Goal: Transaction & Acquisition: Purchase product/service

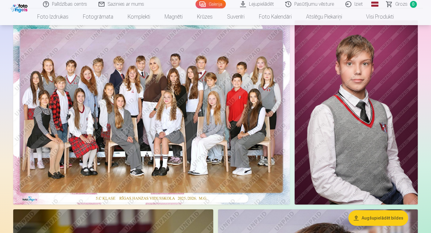
scroll to position [48, 0]
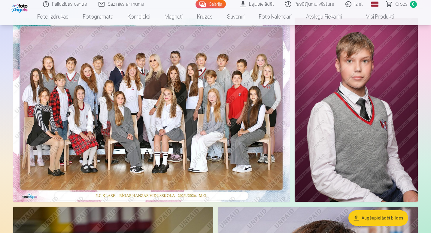
click at [213, 129] on img at bounding box center [151, 110] width 276 height 185
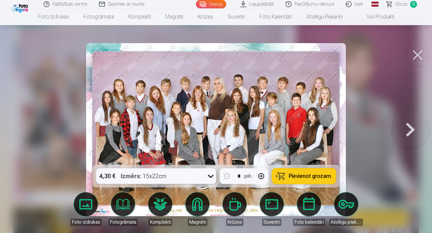
click at [288, 176] on button "Pievienot grozam" at bounding box center [304, 177] width 64 height 16
click at [415, 59] on button at bounding box center [418, 55] width 24 height 24
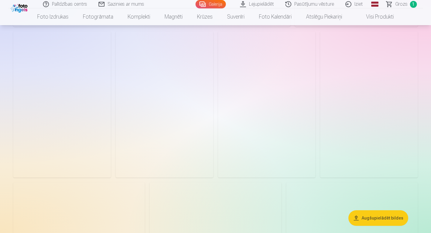
scroll to position [1267, 0]
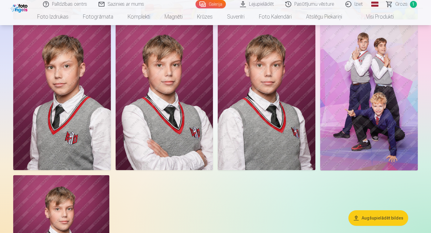
click at [360, 113] on img at bounding box center [369, 97] width 98 height 146
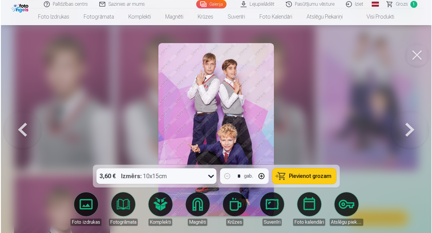
scroll to position [2287, 0]
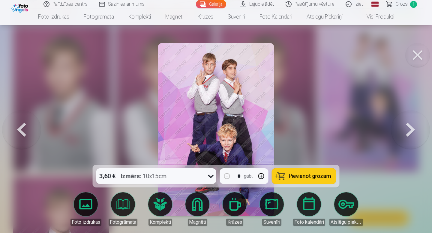
click at [291, 181] on button "Pievienot grozam" at bounding box center [304, 177] width 64 height 16
click at [419, 54] on button at bounding box center [418, 55] width 24 height 24
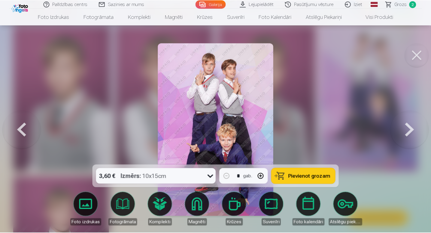
scroll to position [2279, 0]
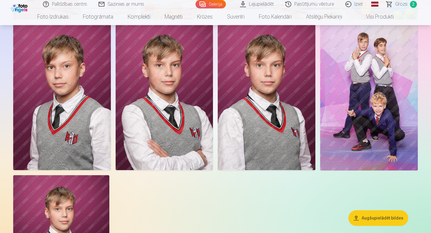
click at [228, 92] on img at bounding box center [267, 97] width 98 height 146
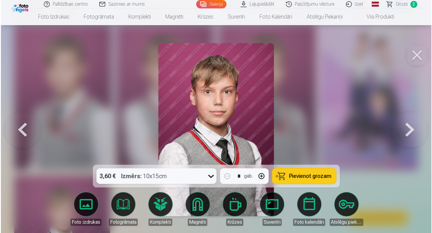
scroll to position [2287, 0]
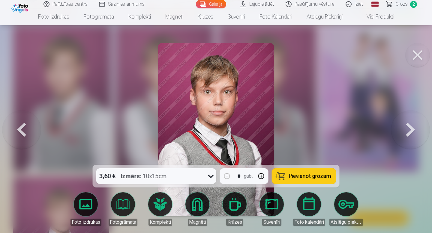
click at [284, 174] on button "Pievienot grozam" at bounding box center [304, 177] width 64 height 16
click at [423, 54] on button at bounding box center [418, 55] width 24 height 24
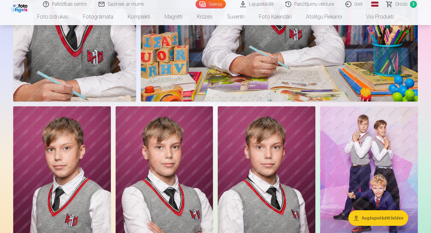
scroll to position [2194, 0]
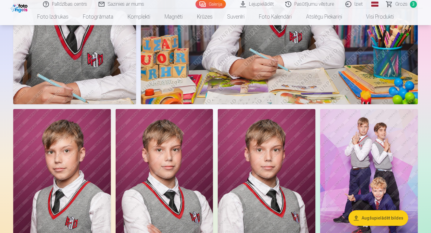
click at [402, 5] on span "Grozs" at bounding box center [401, 4] width 12 height 7
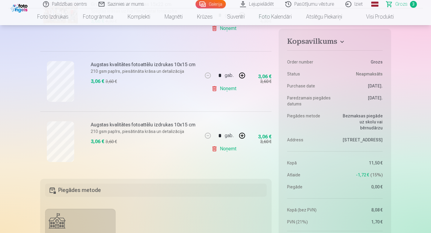
scroll to position [162, 0]
click at [217, 88] on link "Noņemt" at bounding box center [224, 89] width 27 height 12
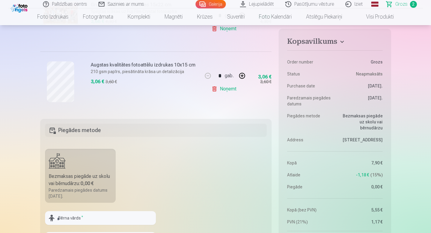
click at [226, 90] on link "Noņemt" at bounding box center [224, 89] width 27 height 12
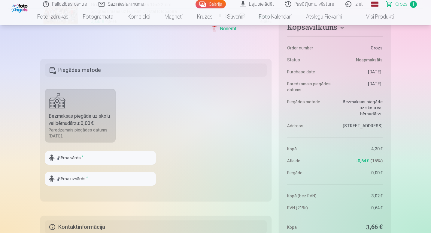
click at [407, 3] on link "Grozs 1" at bounding box center [402, 4] width 42 height 8
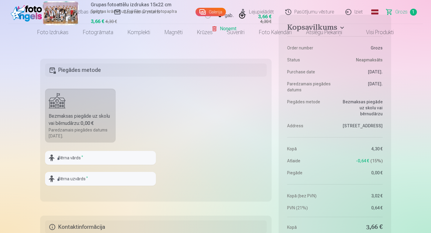
scroll to position [0, 0]
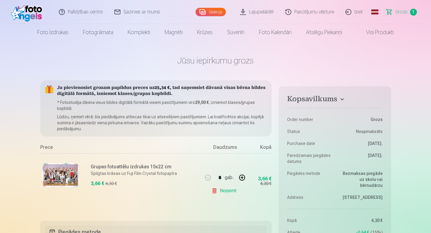
click at [206, 13] on link "Galerija" at bounding box center [210, 12] width 30 height 8
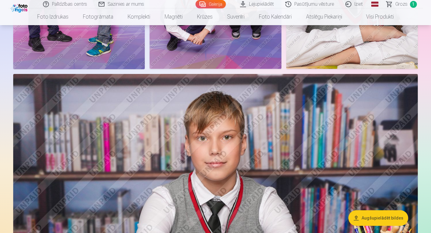
scroll to position [1576, 0]
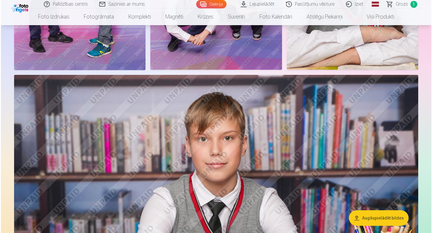
scroll to position [1581, 0]
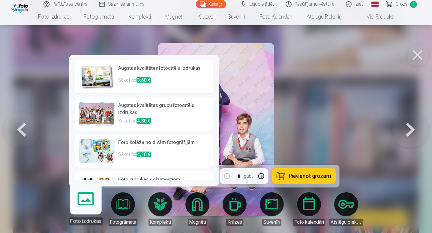
click at [99, 203] on link "Foto izdrukas" at bounding box center [85, 206] width 37 height 37
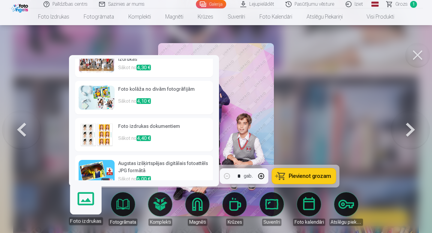
scroll to position [63, 0]
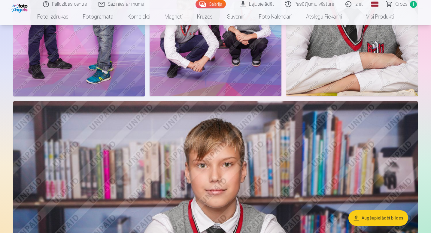
scroll to position [1545, 0]
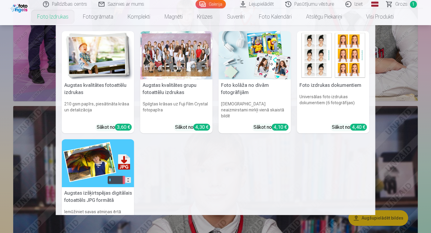
click at [58, 14] on link "Foto izdrukas" at bounding box center [53, 16] width 46 height 17
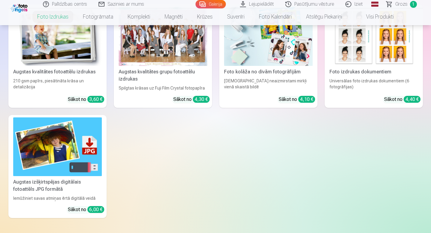
scroll to position [138, 0]
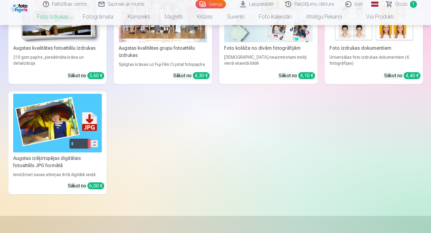
click at [80, 46] on div "Augstas kvalitātes fotoattēlu izdrukas" at bounding box center [57, 48] width 93 height 7
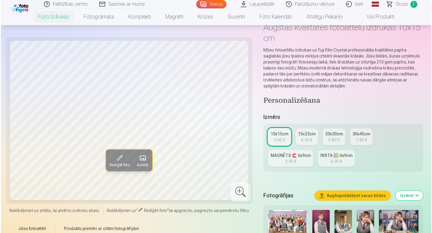
scroll to position [35, 0]
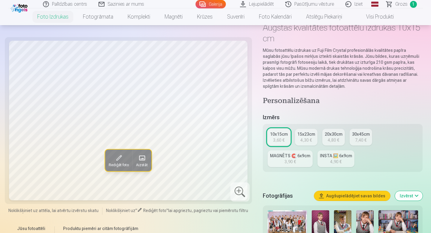
click at [140, 163] on span "Aizstāt" at bounding box center [142, 165] width 12 height 5
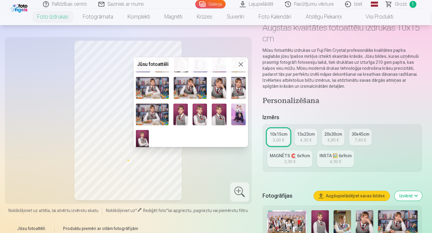
scroll to position [82, 0]
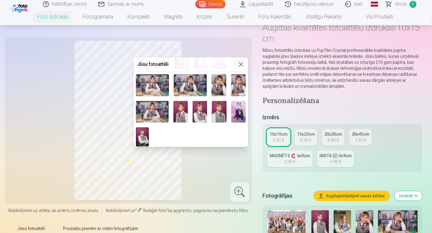
click at [241, 110] on img at bounding box center [238, 112] width 14 height 22
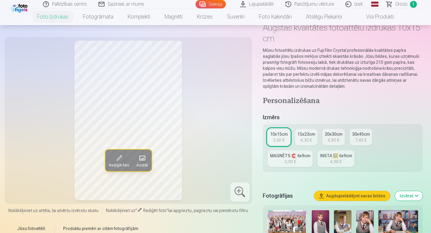
click at [125, 158] on button "Rediģēt foto" at bounding box center [118, 161] width 27 height 22
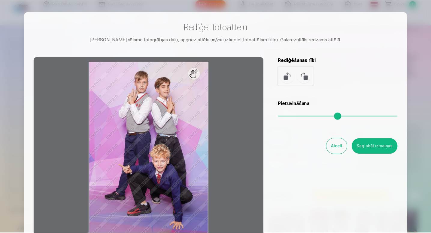
scroll to position [32, 0]
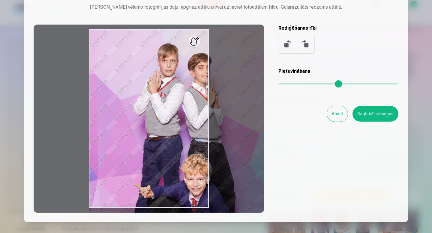
type input "*"
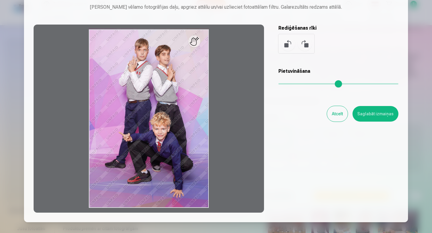
drag, startPoint x: 304, startPoint y: 83, endPoint x: 258, endPoint y: 89, distance: 46.3
click at [278, 85] on input "range" at bounding box center [338, 83] width 120 height 1
drag, startPoint x: 373, startPoint y: 117, endPoint x: 339, endPoint y: 112, distance: 34.3
click at [339, 112] on div "Atcelt Saglabāt izmaiņas" at bounding box center [338, 114] width 120 height 16
click at [339, 112] on button "Atcelt" at bounding box center [337, 114] width 21 height 16
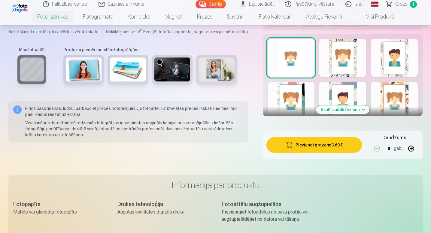
scroll to position [371, 0]
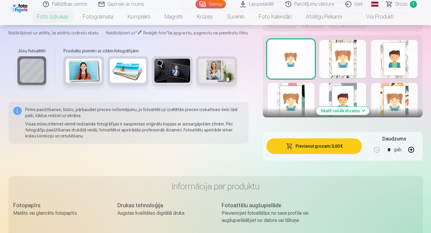
click at [358, 110] on button "Skatīt vairāk dizainu" at bounding box center [342, 111] width 53 height 8
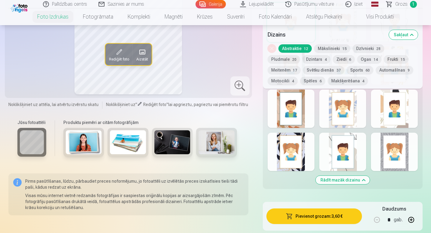
scroll to position [405, 0]
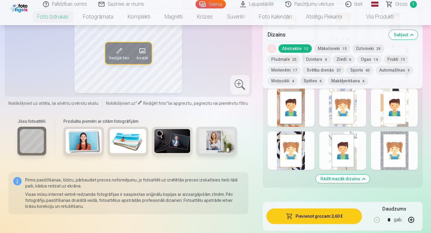
click at [297, 77] on button "Motocikli 4" at bounding box center [282, 81] width 30 height 8
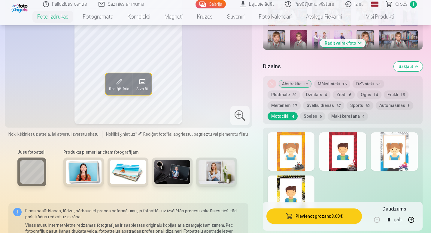
scroll to position [277, 0]
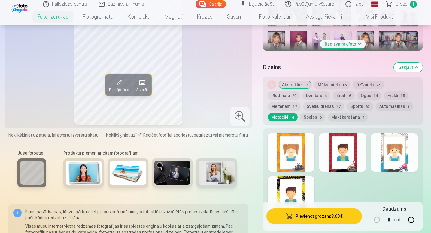
click at [319, 117] on span "6" at bounding box center [320, 118] width 2 height 4
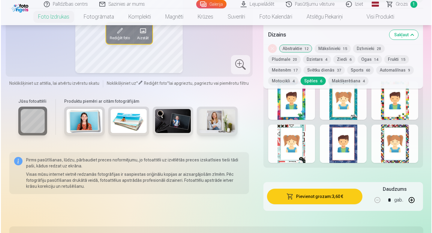
scroll to position [328, 0]
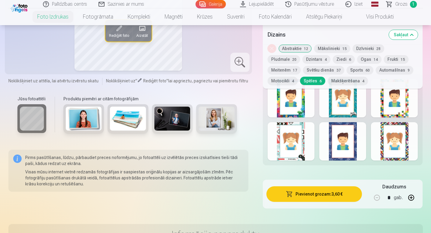
click at [301, 104] on div at bounding box center [290, 98] width 47 height 38
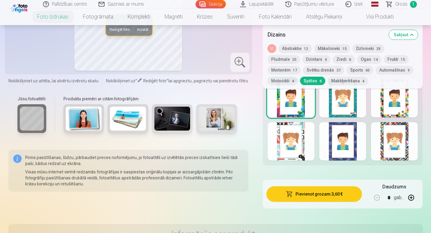
click at [336, 200] on button "Pievienot grozam : 3,60 €" at bounding box center [314, 195] width 96 height 16
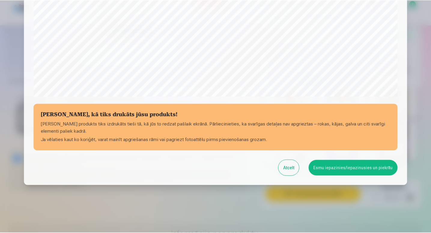
scroll to position [199, 0]
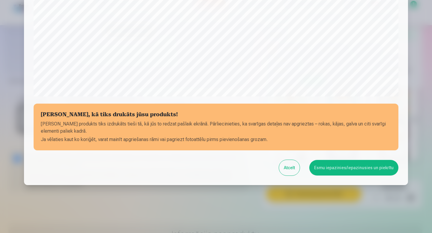
click at [332, 165] on button "Esmu iepazinies/iepazinusies un piekrītu" at bounding box center [353, 168] width 89 height 16
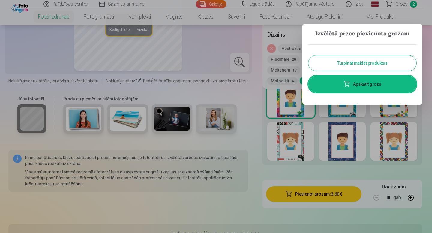
click at [288, 78] on div at bounding box center [216, 116] width 432 height 233
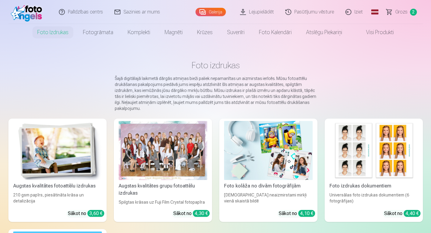
click at [59, 175] on img at bounding box center [57, 150] width 89 height 59
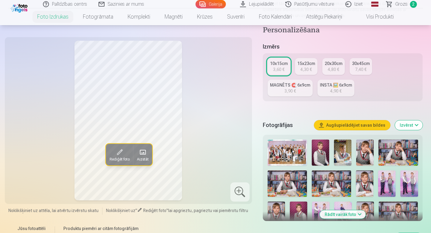
scroll to position [110, 0]
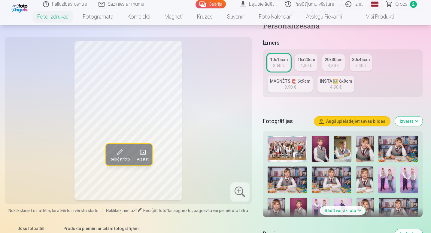
click at [343, 212] on button "Rādīt vairāk foto" at bounding box center [343, 211] width 46 height 8
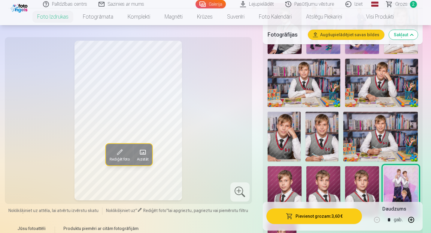
scroll to position [479, 0]
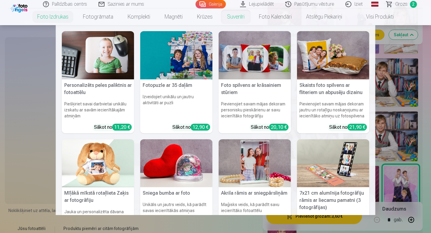
click at [237, 17] on link "Suvenīri" at bounding box center [236, 16] width 32 height 17
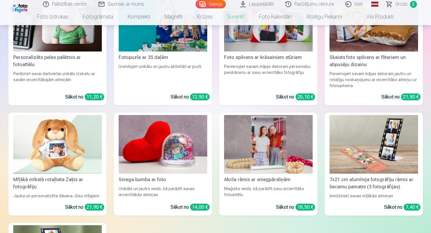
scroll to position [124, 0]
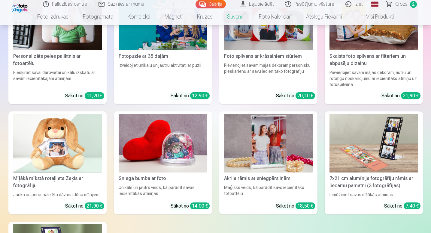
click at [171, 128] on img at bounding box center [163, 143] width 89 height 59
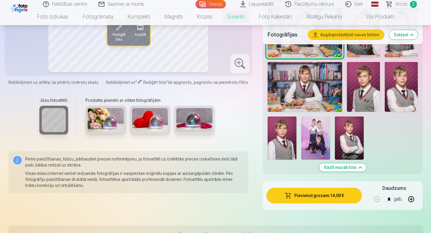
scroll to position [462, 0]
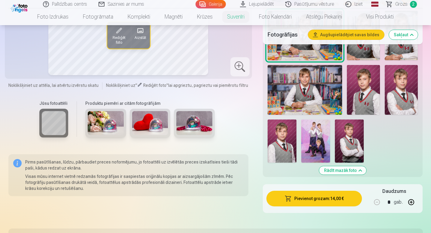
click at [398, 94] on img at bounding box center [400, 90] width 33 height 50
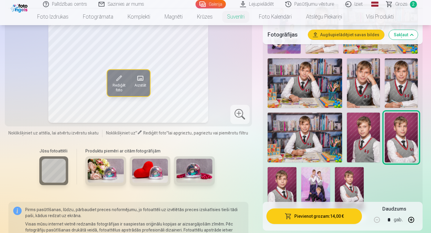
scroll to position [418, 0]
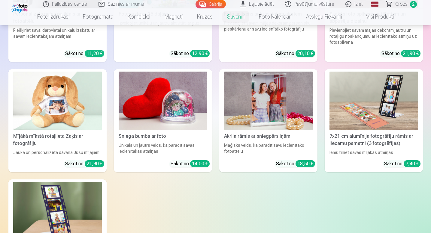
scroll to position [170, 0]
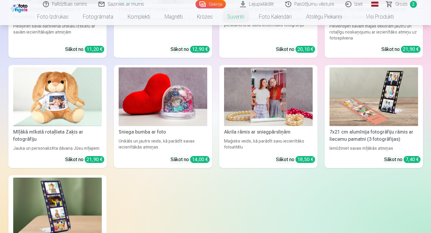
click at [260, 124] on img at bounding box center [268, 97] width 89 height 59
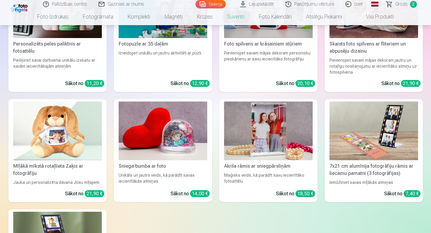
scroll to position [136, 0]
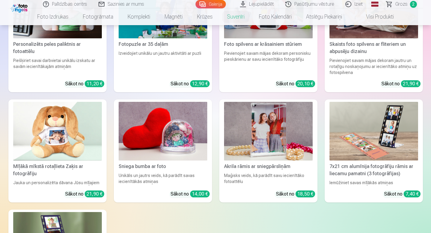
click at [139, 145] on img at bounding box center [163, 131] width 89 height 59
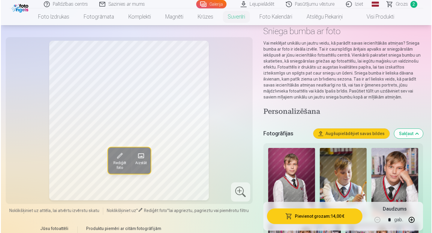
scroll to position [32, 0]
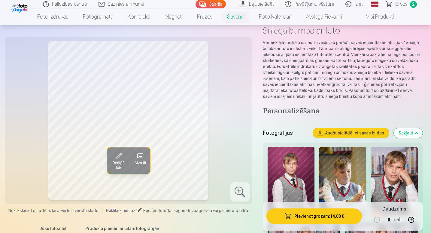
click at [303, 164] on img at bounding box center [290, 183] width 47 height 71
click at [140, 155] on span at bounding box center [140, 156] width 10 height 10
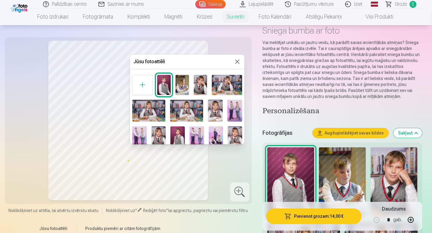
click at [142, 87] on div at bounding box center [142, 85] width 20 height 20
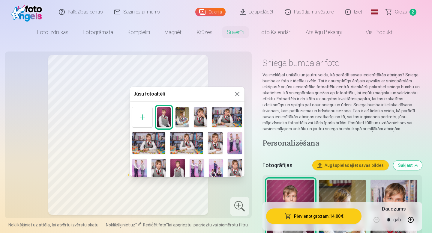
scroll to position [0, 0]
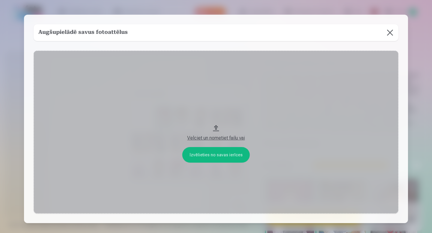
click at [389, 32] on button at bounding box center [390, 32] width 17 height 17
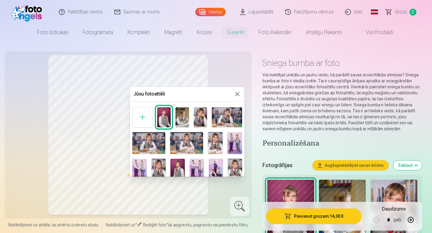
click at [197, 120] on img at bounding box center [201, 117] width 14 height 20
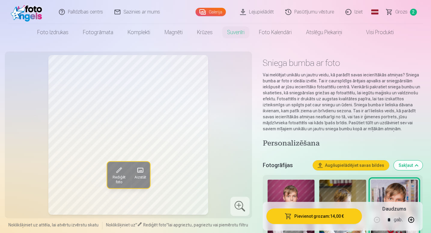
click at [119, 175] on span "Rediģēt foto" at bounding box center [118, 180] width 17 height 10
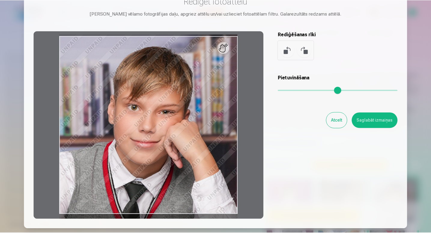
scroll to position [35, 0]
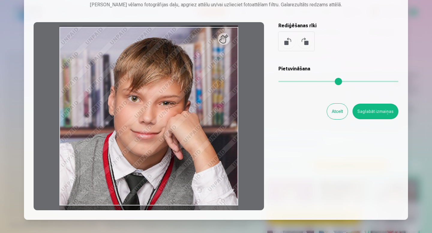
click at [333, 110] on button "Atcelt" at bounding box center [337, 112] width 21 height 16
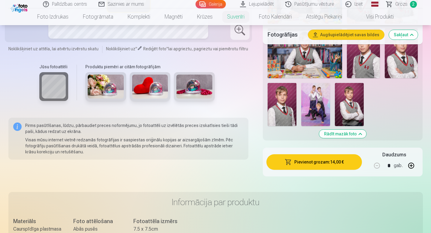
scroll to position [495, 0]
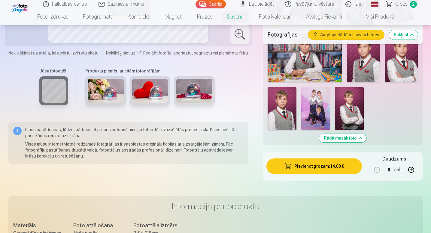
click at [311, 107] on img at bounding box center [315, 108] width 29 height 43
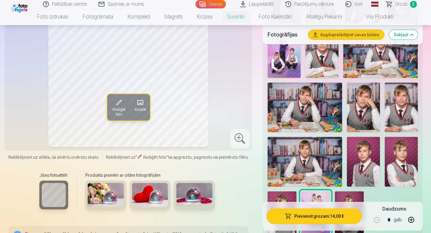
scroll to position [408, 0]
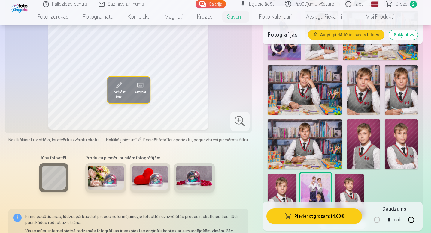
click at [277, 182] on img at bounding box center [281, 195] width 29 height 43
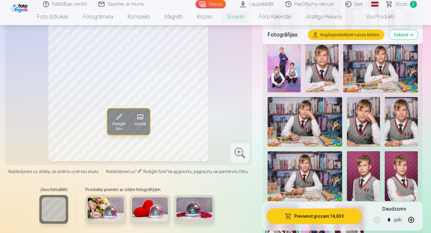
scroll to position [378, 0]
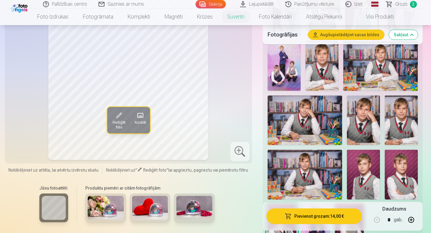
click at [406, 167] on img at bounding box center [400, 175] width 33 height 50
click at [369, 166] on img at bounding box center [363, 175] width 33 height 50
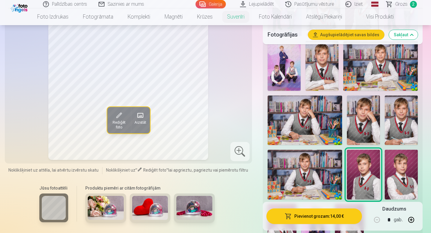
click at [383, 167] on div at bounding box center [342, 25] width 155 height 450
click at [402, 170] on img at bounding box center [400, 175] width 33 height 50
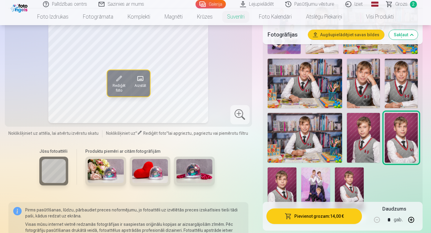
scroll to position [415, 0]
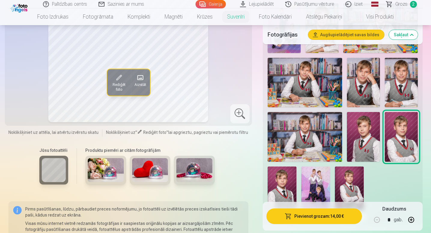
click at [290, 183] on img at bounding box center [281, 188] width 29 height 43
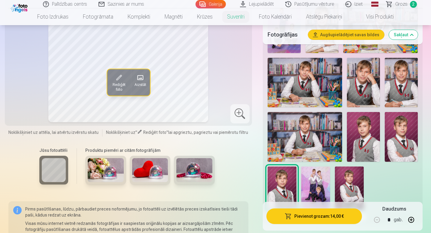
click at [400, 139] on img at bounding box center [400, 137] width 33 height 50
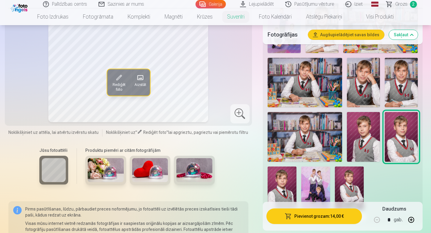
click at [285, 199] on img at bounding box center [281, 188] width 29 height 43
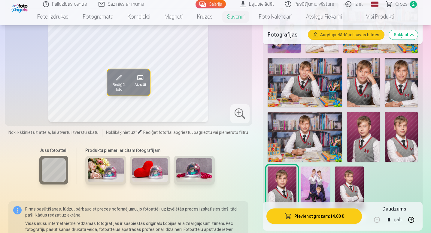
click at [402, 134] on img at bounding box center [400, 137] width 33 height 50
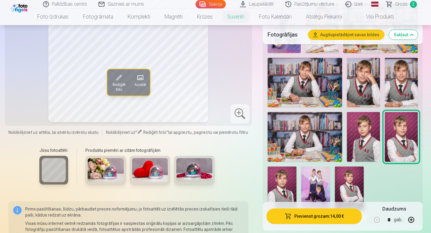
click at [287, 184] on img at bounding box center [281, 188] width 29 height 43
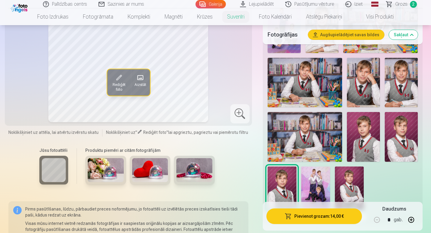
click at [394, 130] on img at bounding box center [400, 137] width 33 height 50
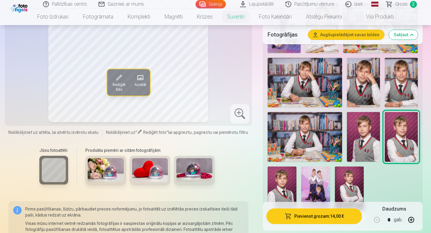
click at [291, 181] on img at bounding box center [281, 188] width 29 height 43
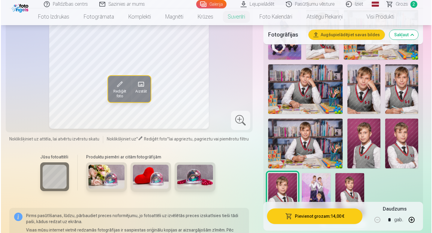
scroll to position [420, 0]
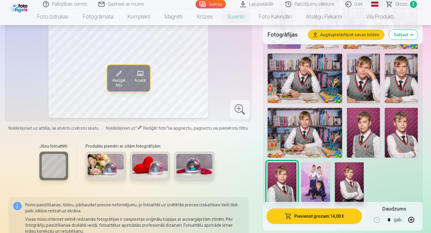
click at [289, 219] on span "button" at bounding box center [288, 217] width 7 height 6
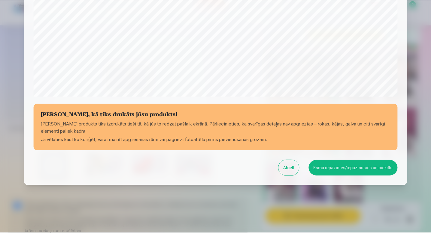
scroll to position [199, 0]
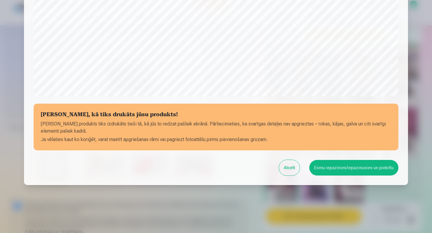
click at [296, 168] on button "Atcelt" at bounding box center [289, 168] width 21 height 16
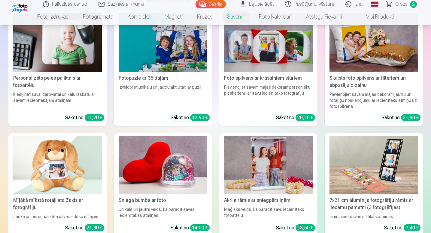
scroll to position [104, 0]
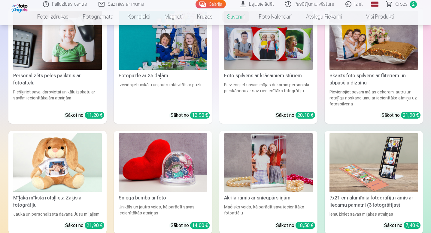
click at [252, 148] on img at bounding box center [268, 163] width 89 height 59
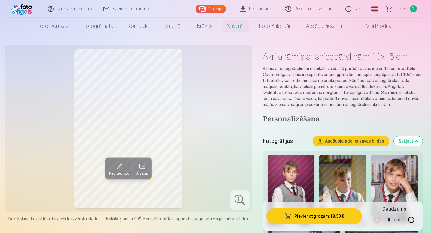
scroll to position [7, 0]
click at [284, 158] on img at bounding box center [290, 190] width 47 height 71
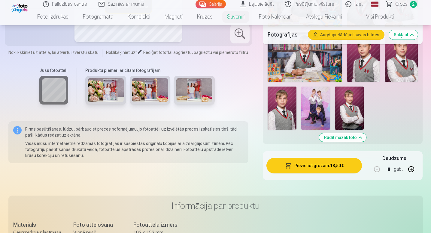
scroll to position [476, 0]
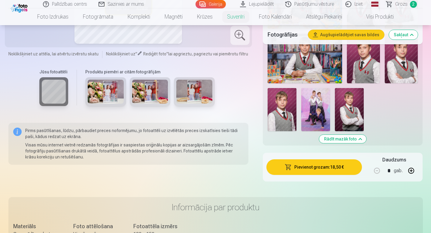
click at [282, 119] on img at bounding box center [281, 109] width 29 height 43
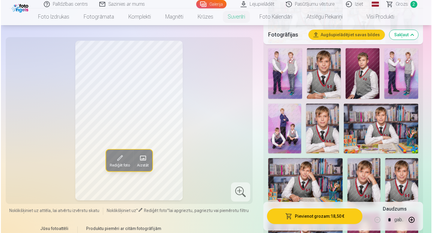
scroll to position [298, 0]
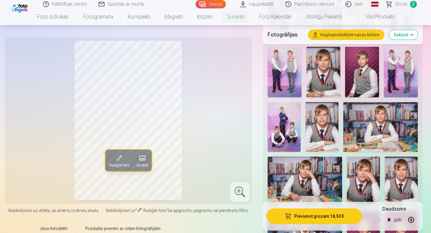
click at [279, 216] on button "Pievienot grozam : 18,50 €" at bounding box center [314, 217] width 96 height 16
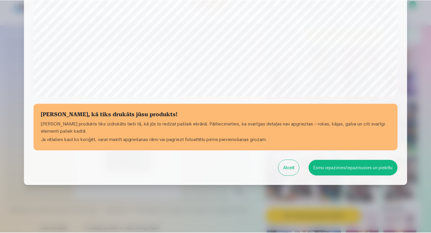
scroll to position [199, 0]
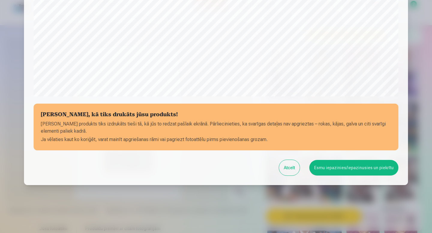
click at [340, 170] on button "Esmu iepazinies/iepazinusies un piekrītu" at bounding box center [353, 168] width 89 height 16
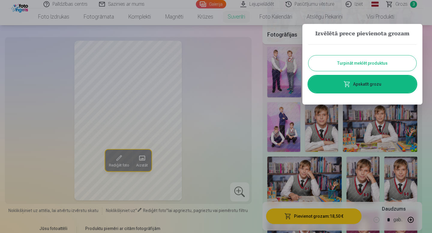
click at [170, 97] on div at bounding box center [216, 116] width 432 height 233
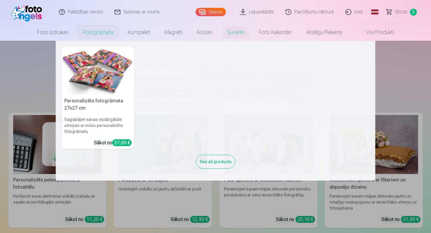
click at [89, 34] on link "Fotogrāmata" at bounding box center [98, 32] width 45 height 17
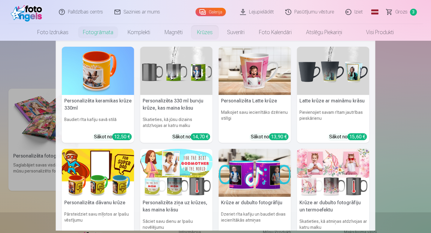
click at [201, 34] on link "Krūzes" at bounding box center [205, 32] width 30 height 17
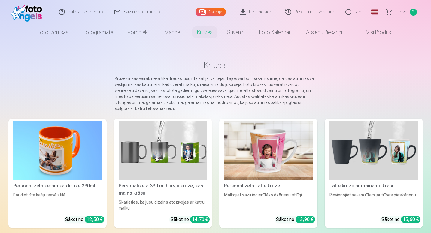
click at [396, 14] on span "Grozs" at bounding box center [401, 11] width 12 height 7
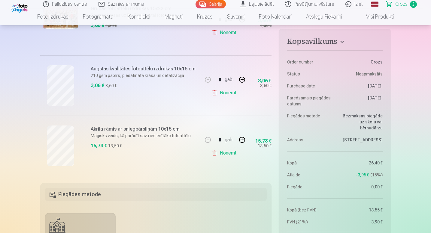
scroll to position [161, 0]
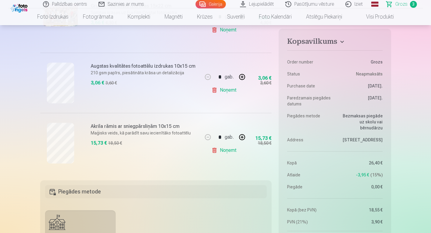
click at [223, 154] on link "Noņemt" at bounding box center [224, 151] width 27 height 12
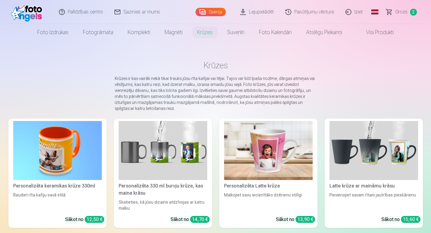
click at [149, 173] on img at bounding box center [163, 150] width 89 height 59
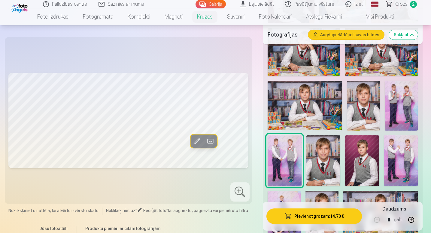
scroll to position [217, 0]
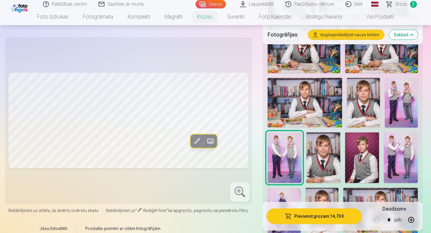
click at [318, 156] on img at bounding box center [323, 158] width 34 height 51
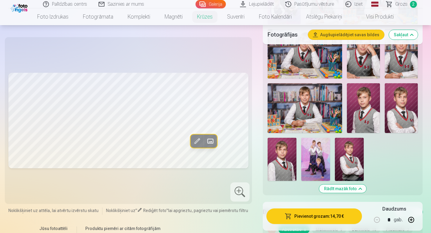
scroll to position [431, 0]
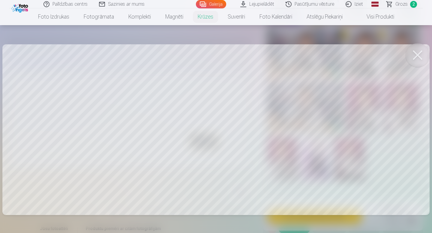
drag, startPoint x: 249, startPoint y: 116, endPoint x: 296, endPoint y: 87, distance: 55.1
click at [258, 105] on div at bounding box center [216, 116] width 432 height 233
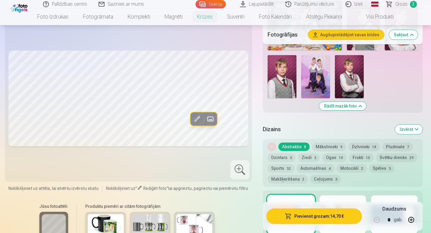
scroll to position [521, 0]
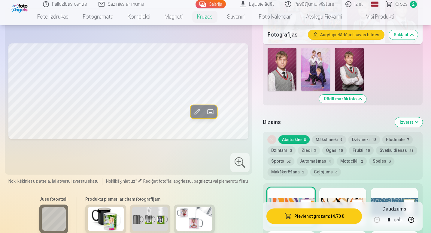
click at [317, 172] on button "Ceļojums 3" at bounding box center [325, 172] width 31 height 8
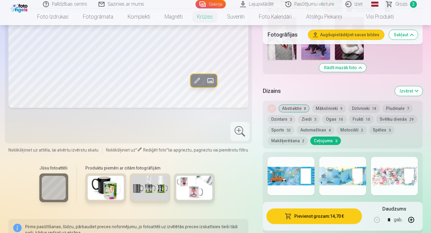
scroll to position [560, 0]
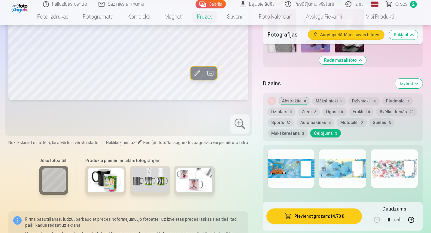
click at [343, 164] on div at bounding box center [342, 169] width 47 height 38
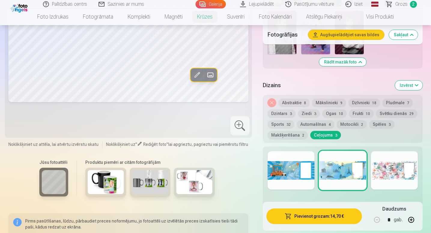
scroll to position [559, 0]
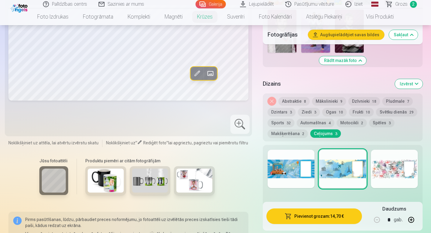
click at [272, 166] on div at bounding box center [290, 169] width 47 height 38
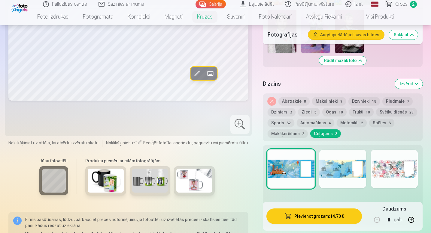
click at [382, 167] on div at bounding box center [394, 169] width 47 height 38
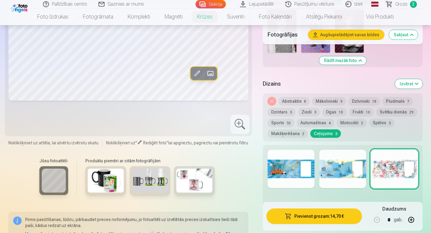
click at [315, 144] on div "Dizains Izvērst Noņemiet dizainu Abstraktie 8 Mākslinieki 9 Dzīvnieki 18 Pludma…" at bounding box center [343, 154] width 160 height 161
click at [293, 132] on button "Makšķerēšana 2" at bounding box center [287, 134] width 40 height 8
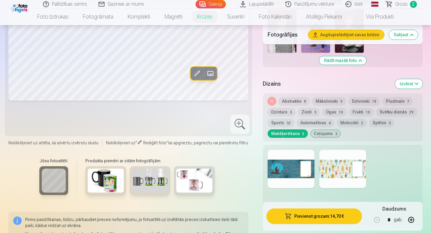
click at [284, 122] on button "Sports 32" at bounding box center [280, 123] width 27 height 8
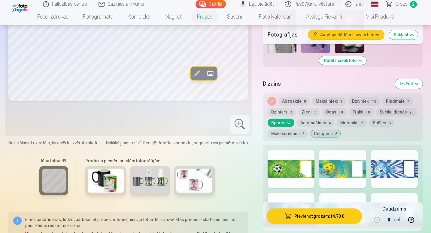
click at [295, 164] on div at bounding box center [290, 169] width 47 height 38
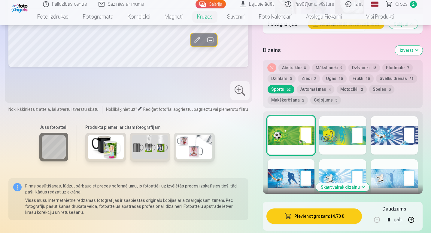
scroll to position [598, 0]
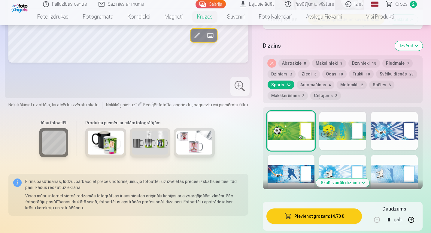
click at [321, 85] on button "Automašīnas 4" at bounding box center [316, 85] width 38 height 8
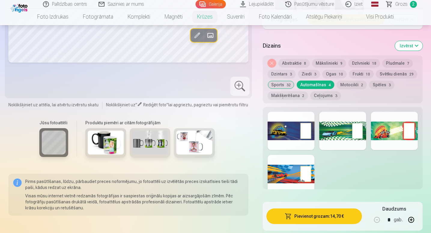
click at [291, 135] on div at bounding box center [290, 131] width 47 height 38
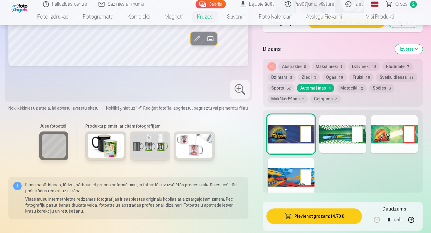
scroll to position [595, 0]
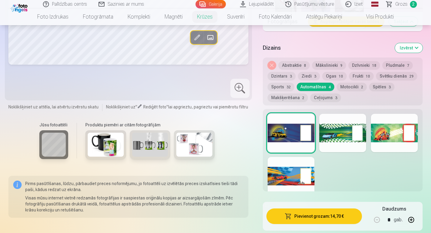
click at [345, 89] on button "Motocikli 2" at bounding box center [351, 87] width 30 height 8
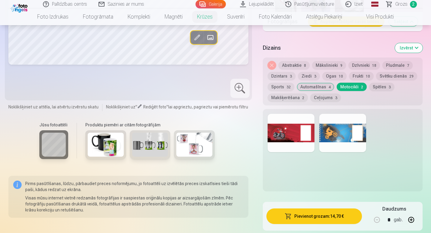
click at [382, 89] on button "Spēles 3" at bounding box center [381, 87] width 25 height 8
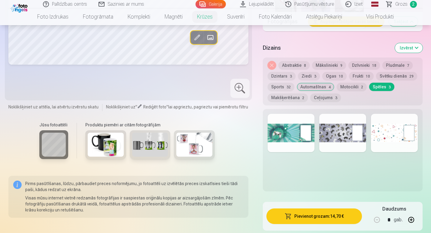
click at [387, 73] on button "Svētku dienās 29" at bounding box center [396, 76] width 41 height 8
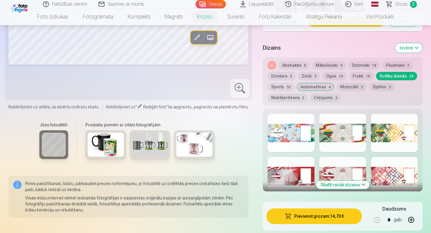
click at [366, 73] on button "Frukti 10" at bounding box center [361, 76] width 25 height 8
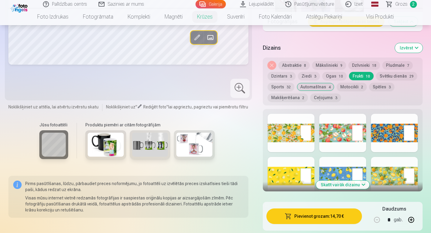
click at [401, 75] on button "Svētku dienās 29" at bounding box center [396, 76] width 41 height 8
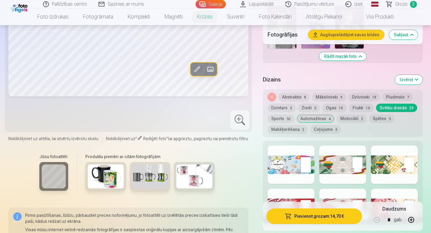
scroll to position [561, 0]
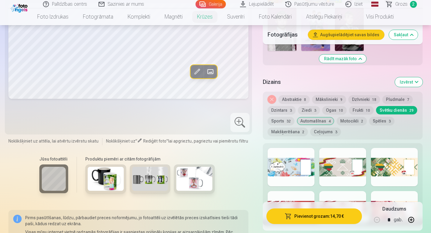
click at [363, 108] on button "Frukti 10" at bounding box center [361, 110] width 25 height 8
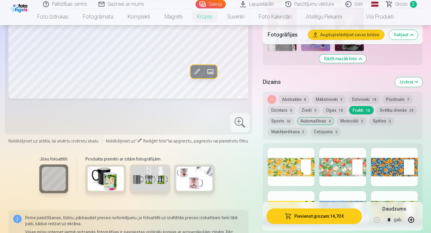
click at [333, 108] on button "Ogas 10" at bounding box center [334, 110] width 24 height 8
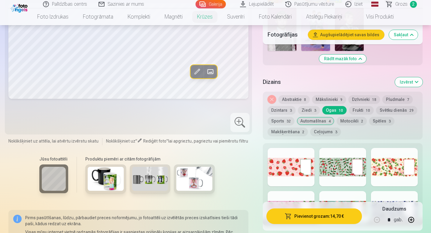
click at [315, 133] on button "Ceļojums 3" at bounding box center [325, 132] width 31 height 8
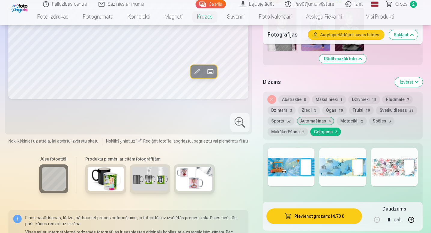
click at [331, 158] on div at bounding box center [342, 167] width 47 height 38
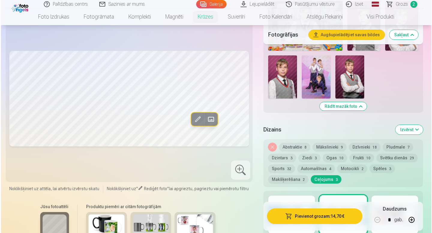
scroll to position [512, 0]
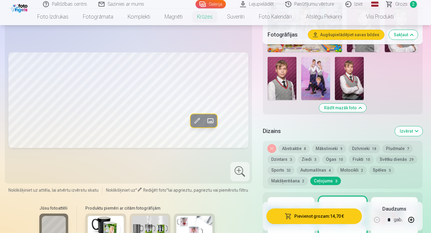
click at [303, 216] on button "Pievienot grozam : 14,70 €" at bounding box center [314, 217] width 96 height 16
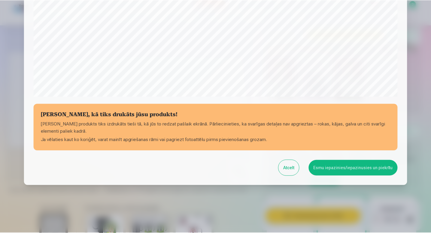
scroll to position [199, 0]
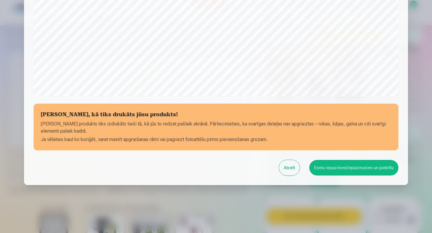
click at [335, 164] on button "Esmu iepazinies/iepazinusies un piekrītu" at bounding box center [353, 168] width 89 height 16
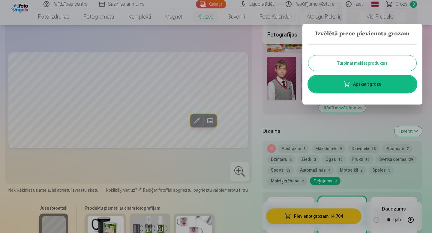
click at [269, 71] on div at bounding box center [216, 116] width 432 height 233
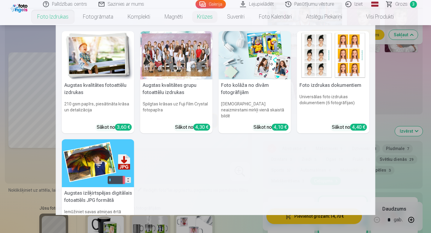
click at [43, 16] on link "Foto izdrukas" at bounding box center [53, 16] width 46 height 17
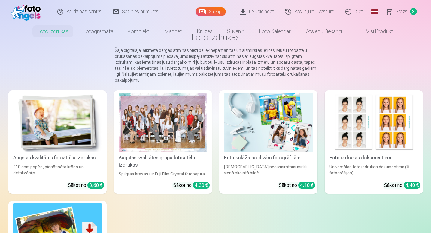
scroll to position [41, 0]
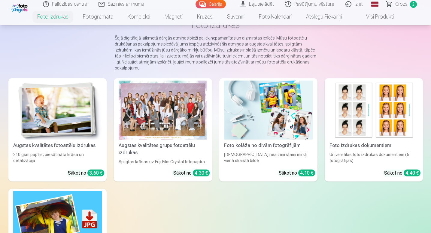
click at [138, 149] on div "Augstas kvalitātes grupu fotoattēlu izdrukas" at bounding box center [162, 149] width 93 height 14
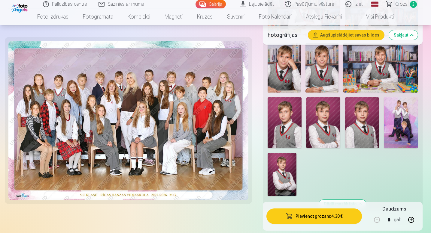
scroll to position [545, 0]
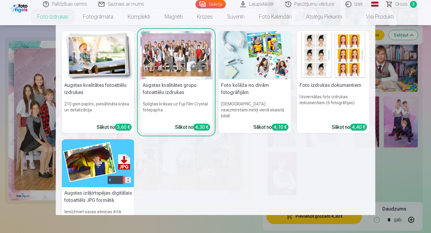
click at [263, 44] on img at bounding box center [254, 55] width 72 height 48
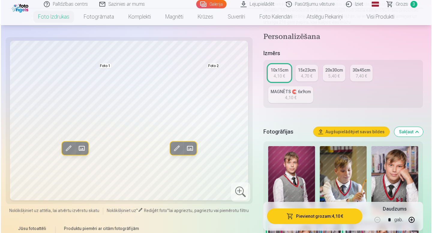
scroll to position [83, 0]
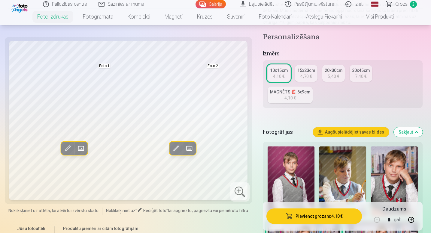
click at [83, 153] on span at bounding box center [81, 149] width 10 height 10
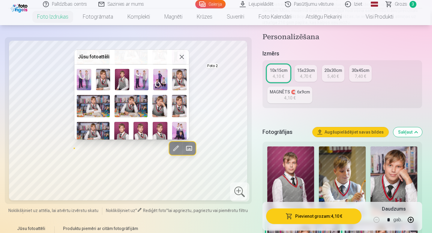
scroll to position [53, 0]
click at [145, 131] on img at bounding box center [141, 133] width 14 height 22
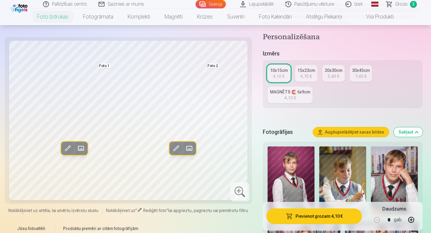
click at [72, 147] on button "Rediģēt foto" at bounding box center [67, 148] width 13 height 13
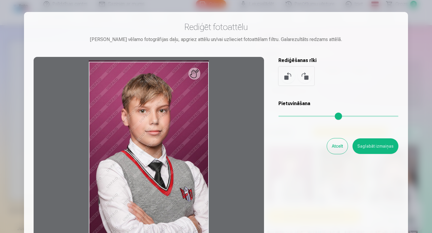
click at [334, 151] on button "Atcelt" at bounding box center [337, 147] width 21 height 16
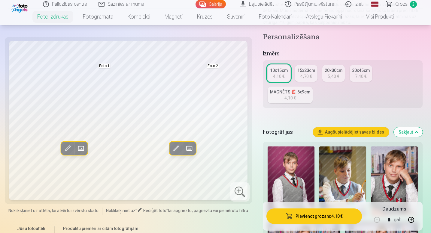
click at [81, 149] on span at bounding box center [81, 149] width 10 height 10
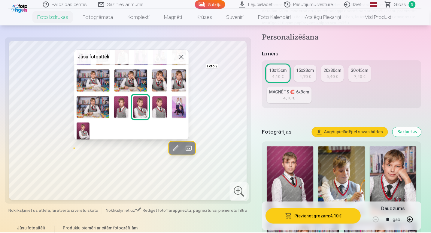
scroll to position [78, 0]
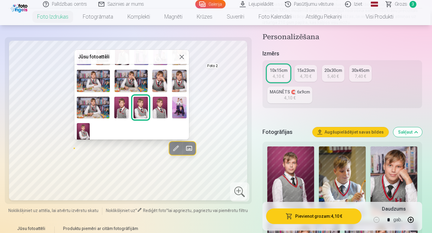
click at [182, 59] on button at bounding box center [181, 56] width 7 height 7
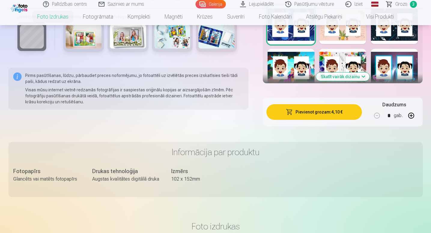
scroll to position [715, 0]
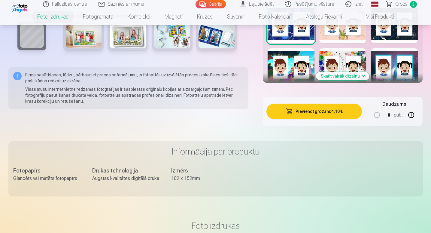
click at [339, 79] on button "Skatīt vairāk dizainu" at bounding box center [342, 76] width 53 height 8
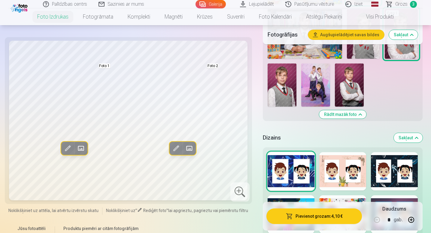
scroll to position [569, 0]
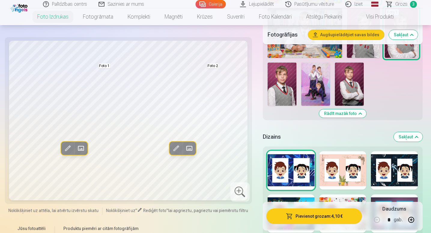
click at [409, 138] on button "Sakļaut" at bounding box center [407, 137] width 29 height 10
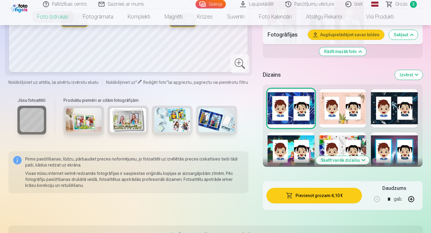
scroll to position [634, 0]
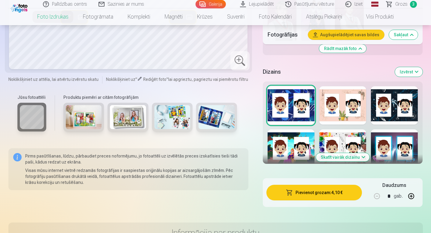
click at [352, 157] on button "Skatīt vairāk dizainu" at bounding box center [342, 157] width 53 height 8
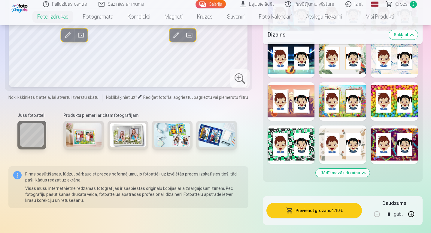
scroll to position [984, 0]
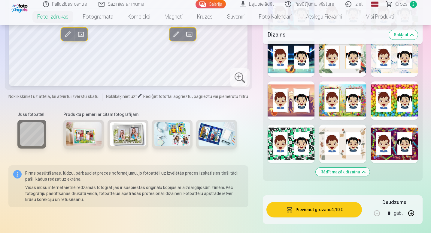
drag, startPoint x: 385, startPoint y: 144, endPoint x: 349, endPoint y: 146, distance: 35.8
click at [381, 144] on div at bounding box center [394, 144] width 47 height 38
click at [301, 138] on div at bounding box center [290, 144] width 47 height 38
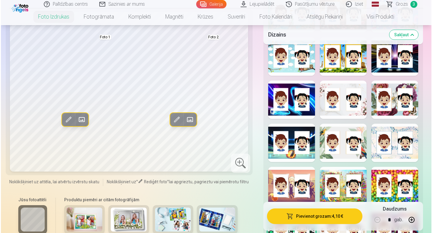
scroll to position [901, 0]
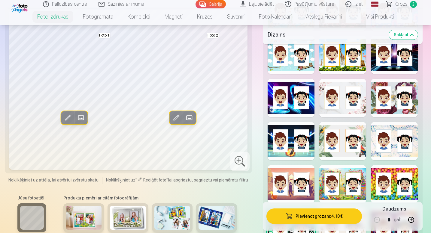
click at [302, 141] on div at bounding box center [290, 141] width 47 height 38
click at [333, 143] on div at bounding box center [342, 141] width 47 height 38
click at [298, 100] on div at bounding box center [290, 98] width 47 height 38
click at [344, 60] on div at bounding box center [342, 55] width 47 height 38
click at [282, 214] on button "Pievienot grozam : 4,10 €" at bounding box center [314, 217] width 96 height 16
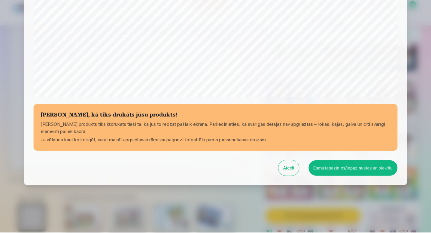
scroll to position [199, 0]
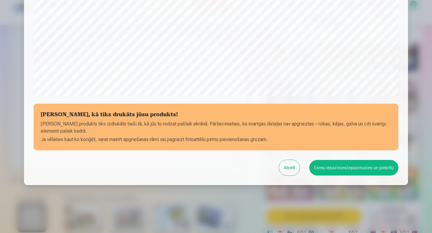
click at [328, 170] on button "Esmu iepazinies/iepazinusies un piekrītu" at bounding box center [353, 168] width 89 height 16
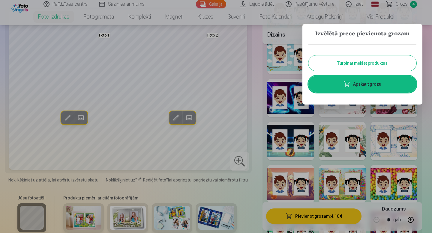
click at [260, 87] on div at bounding box center [216, 116] width 432 height 233
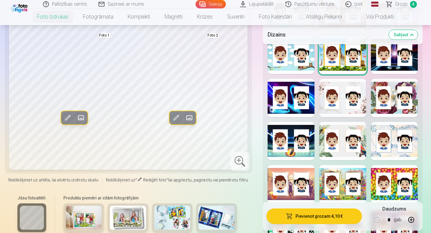
click at [406, 3] on span "Grozs" at bounding box center [401, 4] width 12 height 7
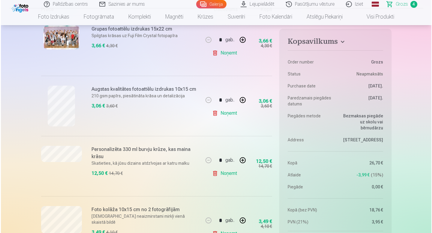
scroll to position [139, 0]
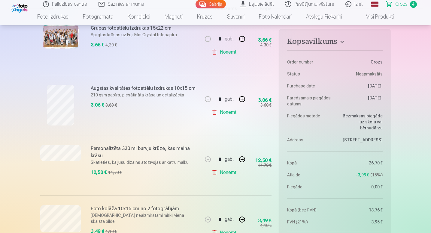
click at [143, 163] on p "Skatieties, kā jūsu dizains atdzīvojas ar katru malku" at bounding box center [145, 163] width 108 height 6
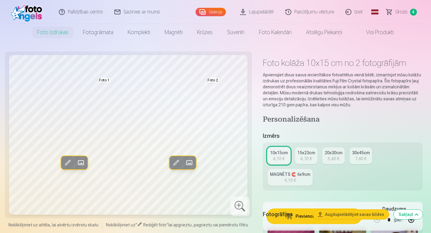
click at [402, 13] on span "Grozs" at bounding box center [401, 11] width 12 height 7
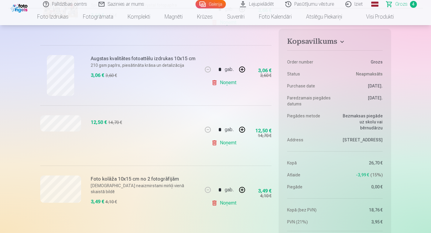
scroll to position [167, 0]
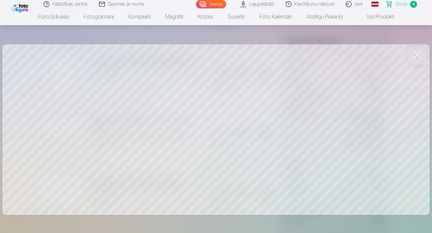
click at [426, 51] on button at bounding box center [418, 55] width 24 height 24
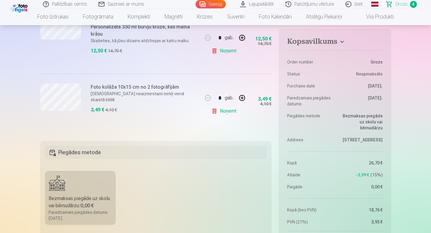
scroll to position [262, 0]
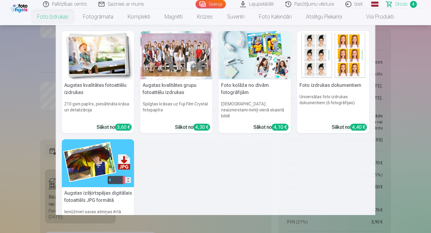
click at [41, 18] on link "Foto izdrukas" at bounding box center [53, 16] width 46 height 17
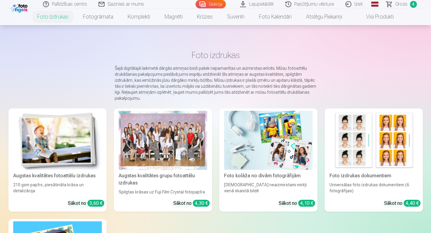
scroll to position [16, 0]
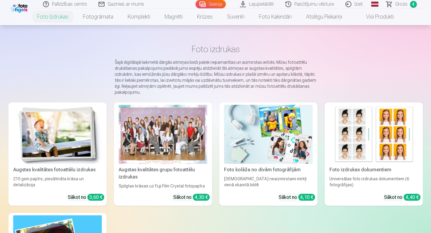
click at [159, 123] on div at bounding box center [163, 134] width 89 height 59
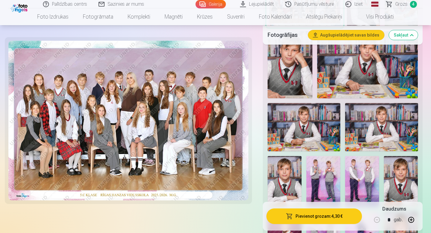
scroll to position [266, 0]
click at [286, 174] on img at bounding box center [284, 182] width 34 height 51
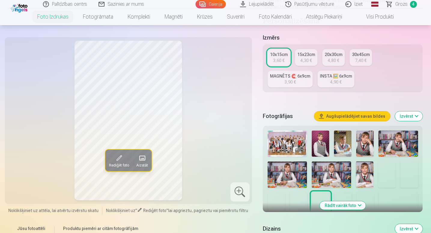
scroll to position [114, 0]
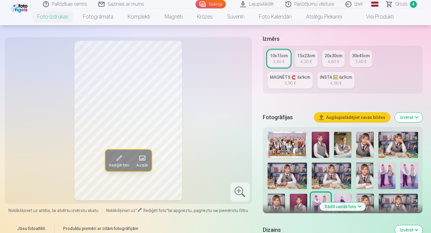
click at [339, 207] on button "Rādīt vairāk foto" at bounding box center [343, 207] width 46 height 8
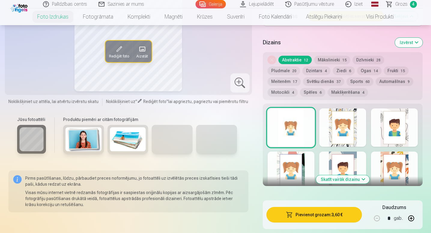
scroll to position [729, 0]
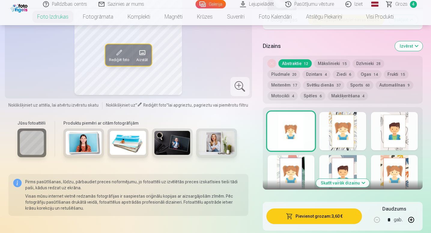
click at [300, 99] on button "Spēles 6" at bounding box center [312, 96] width 25 height 8
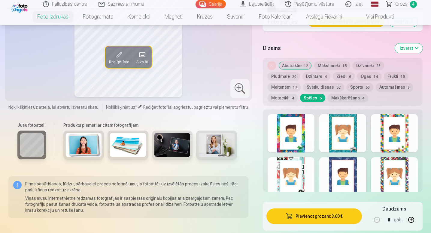
scroll to position [727, 0]
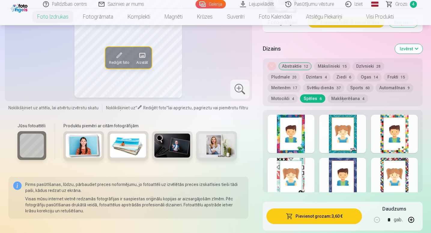
click at [365, 89] on span "60" at bounding box center [367, 88] width 4 height 4
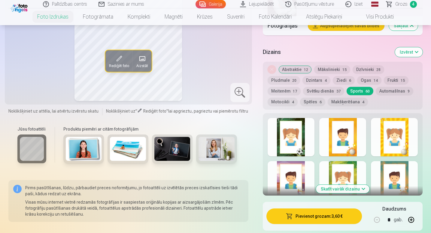
scroll to position [723, 0]
click at [285, 142] on div at bounding box center [290, 137] width 47 height 38
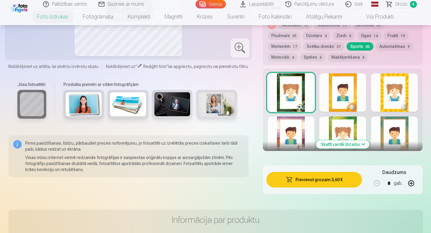
scroll to position [767, 0]
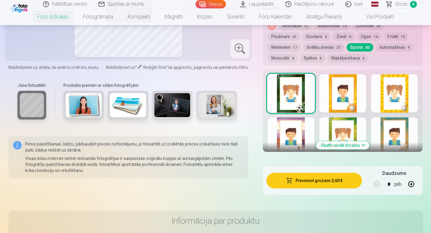
click at [326, 144] on button "Skatīt vairāk dizainu" at bounding box center [342, 145] width 53 height 8
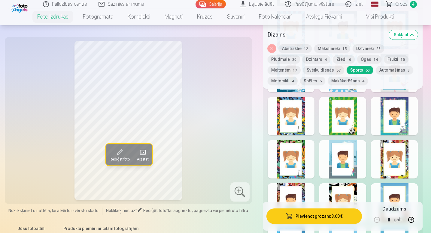
scroll to position [1044, 0]
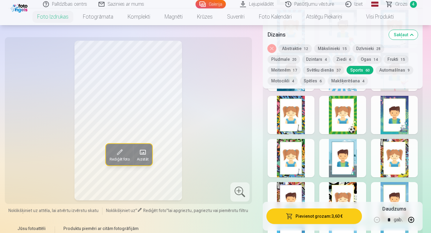
click at [343, 125] on div at bounding box center [342, 115] width 47 height 38
click at [342, 158] on div at bounding box center [342, 158] width 47 height 38
click at [386, 129] on div at bounding box center [394, 115] width 47 height 38
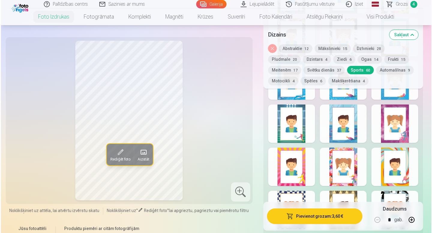
scroll to position [1207, 0]
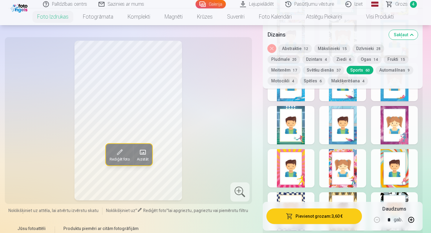
click at [299, 124] on div at bounding box center [290, 125] width 47 height 38
click at [323, 221] on button "Pievienot grozam : 3,60 €" at bounding box center [314, 217] width 96 height 16
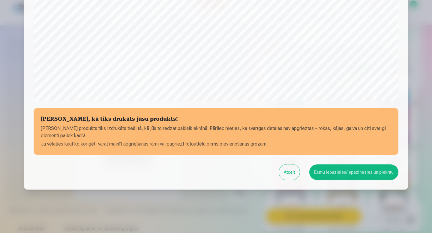
scroll to position [199, 0]
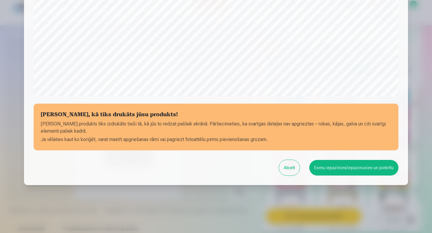
click at [336, 171] on button "Esmu iepazinies/iepazinusies un piekrītu" at bounding box center [353, 168] width 89 height 16
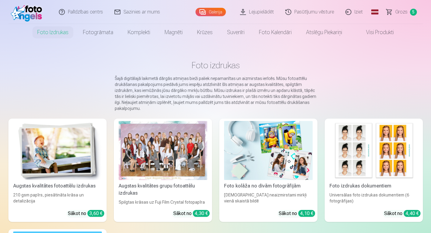
scroll to position [16, 0]
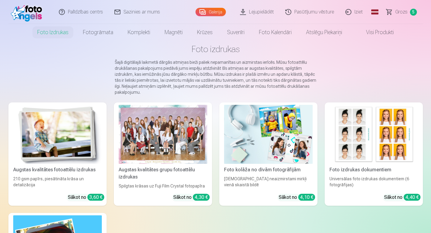
click at [193, 179] on div "Augstas kvalitātes grupu fotoattēlu izdrukas" at bounding box center [162, 174] width 93 height 14
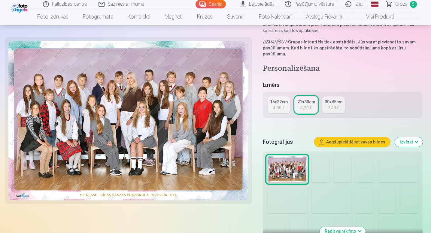
scroll to position [86, 0]
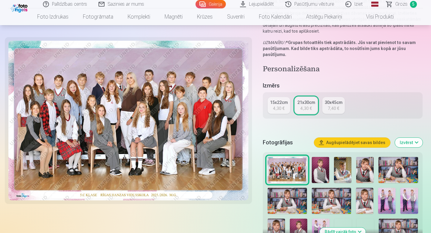
click at [314, 173] on img at bounding box center [320, 170] width 17 height 26
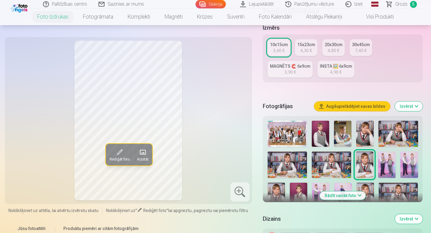
scroll to position [126, 0]
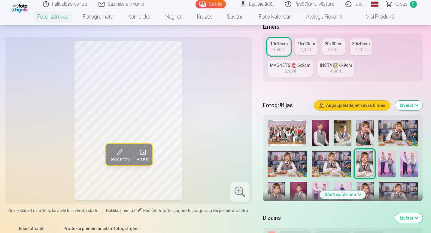
click at [338, 194] on button "Rādīt vairāk foto" at bounding box center [343, 195] width 46 height 8
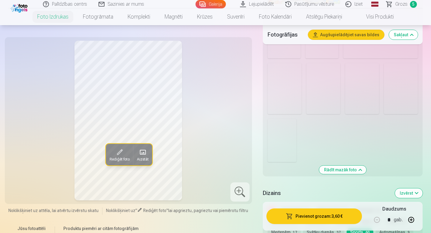
scroll to position [568, 0]
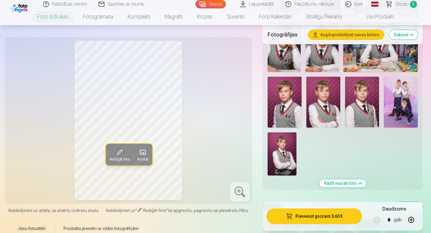
click at [286, 152] on img at bounding box center [281, 154] width 29 height 43
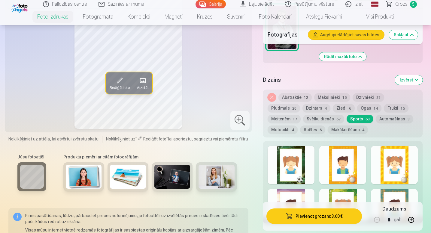
scroll to position [696, 0]
click at [327, 128] on button "Makšķerēšana 4" at bounding box center [347, 129] width 40 height 8
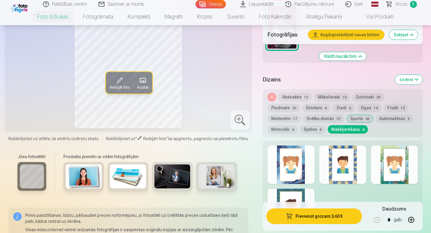
click at [303, 121] on button "Svētku dienās 37" at bounding box center [323, 119] width 41 height 8
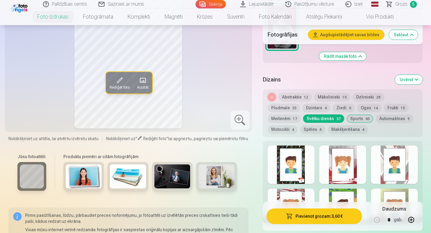
click at [302, 105] on button "Dzintars 4" at bounding box center [316, 108] width 28 height 8
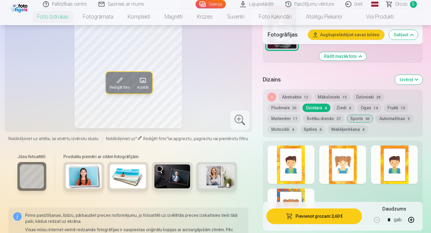
click at [333, 104] on button "Ziedi 6" at bounding box center [344, 108] width 22 height 8
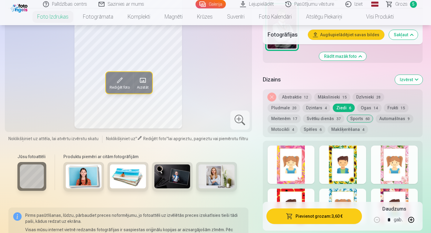
click at [300, 95] on button "Abstraktie 12" at bounding box center [294, 97] width 33 height 8
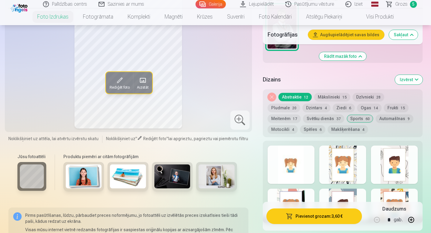
click at [319, 96] on button "Mākslinieki 15" at bounding box center [332, 97] width 36 height 8
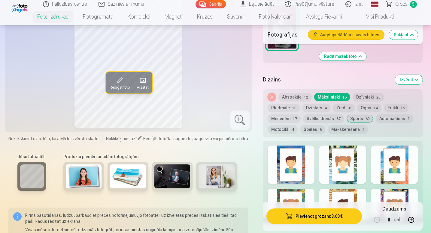
click at [366, 97] on button "Dzīvnieki 28" at bounding box center [368, 97] width 32 height 8
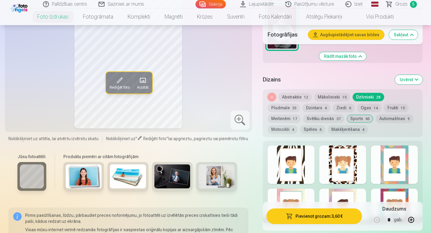
click at [300, 104] on button "Pludmale 20" at bounding box center [283, 108] width 32 height 8
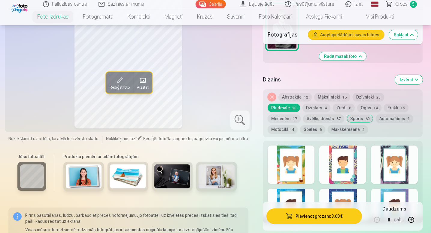
click at [300, 115] on button "Meitenēm 17" at bounding box center [283, 119] width 33 height 8
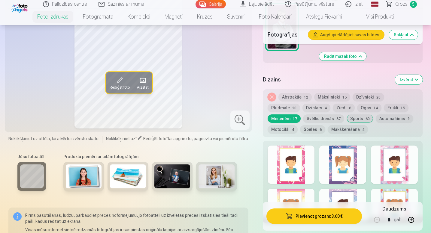
click at [400, 106] on span "15" at bounding box center [402, 108] width 4 height 4
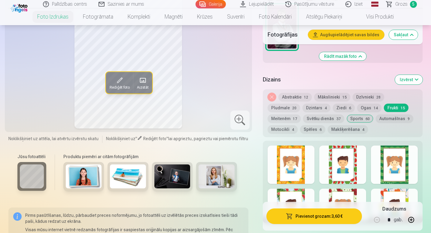
click at [357, 106] on button "Ogas 14" at bounding box center [369, 108] width 24 height 8
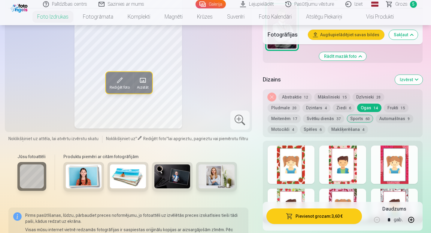
click at [375, 122] on button "Automašīnas 9" at bounding box center [394, 119] width 38 height 8
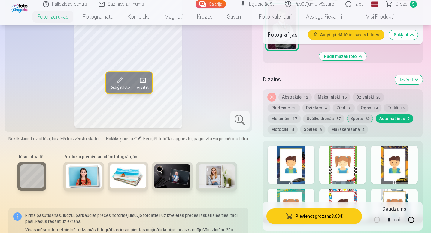
drag, startPoint x: 346, startPoint y: 122, endPoint x: 321, endPoint y: 125, distance: 26.0
click at [321, 125] on div "Noņemiet dizainu Abstraktie 12 Mākslinieki 15 Dzīvnieki 28 Pludmale 20 Dzintars…" at bounding box center [343, 113] width 160 height 48
click at [300, 128] on button "Spēles 6" at bounding box center [312, 129] width 25 height 8
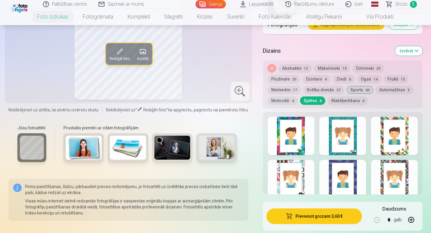
scroll to position [738, 0]
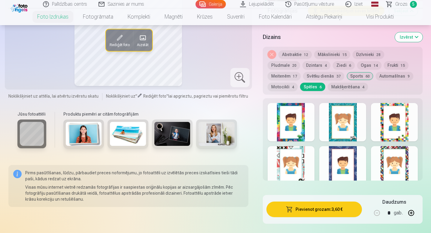
click at [390, 164] on div at bounding box center [394, 165] width 47 height 38
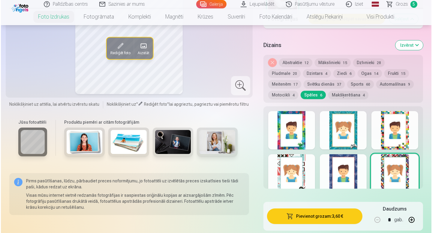
scroll to position [741, 0]
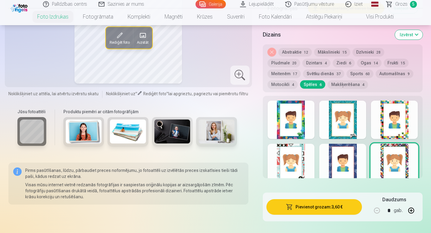
click at [296, 211] on button "Pievienot grozam : 3,60 €" at bounding box center [314, 208] width 96 height 16
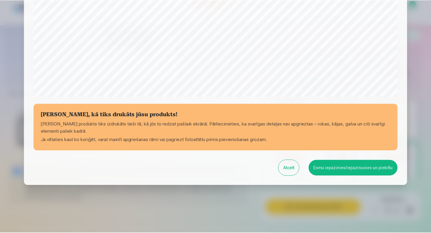
scroll to position [199, 0]
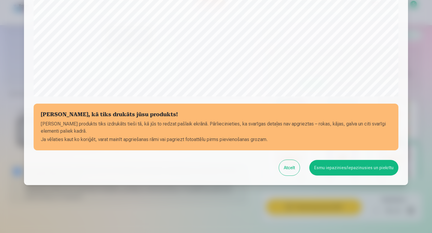
click at [335, 165] on button "Esmu iepazinies/iepazinusies un piekrītu" at bounding box center [353, 168] width 89 height 16
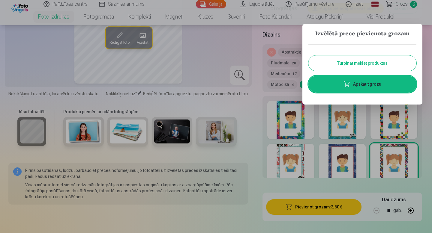
click at [265, 122] on div at bounding box center [216, 116] width 432 height 233
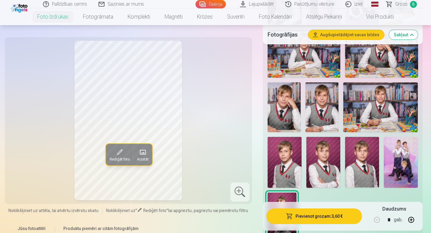
scroll to position [482, 0]
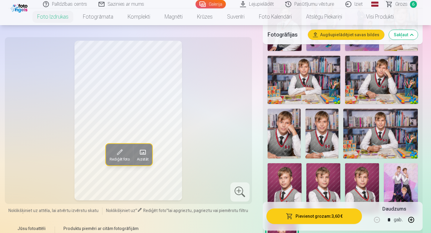
click at [364, 86] on img at bounding box center [381, 80] width 73 height 49
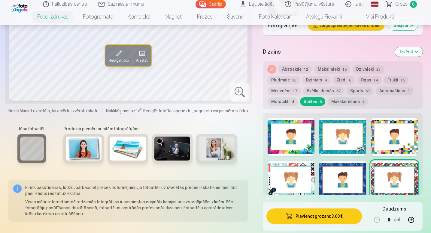
scroll to position [720, 0]
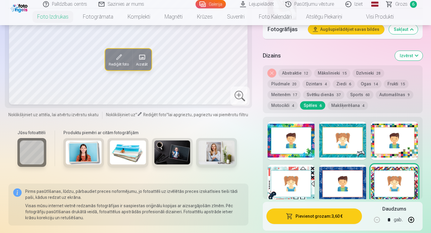
click at [303, 92] on button "Svētku dienās 37" at bounding box center [323, 95] width 41 height 8
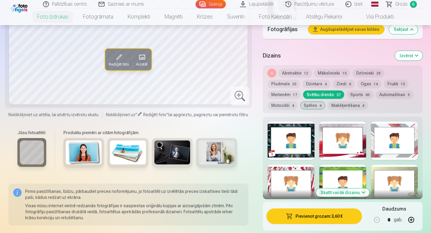
click at [342, 140] on div at bounding box center [342, 141] width 47 height 38
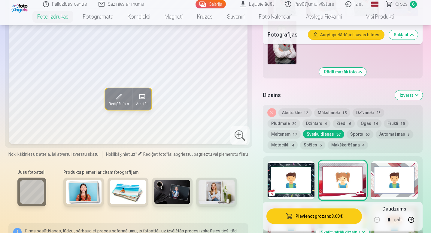
scroll to position [680, 0]
click at [382, 177] on div at bounding box center [394, 180] width 47 height 38
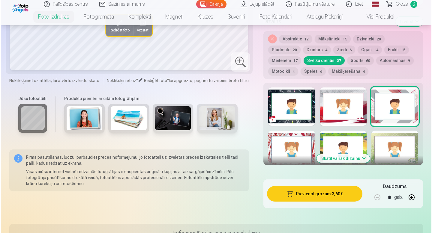
scroll to position [761, 0]
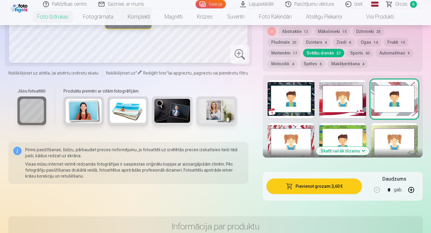
click at [356, 152] on button "Skatīt vairāk dizainu" at bounding box center [342, 151] width 53 height 8
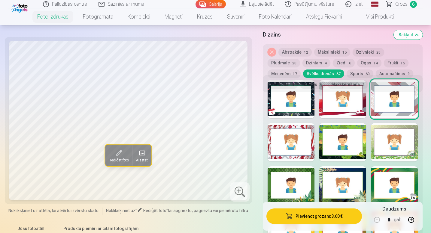
click at [392, 185] on div at bounding box center [394, 186] width 47 height 38
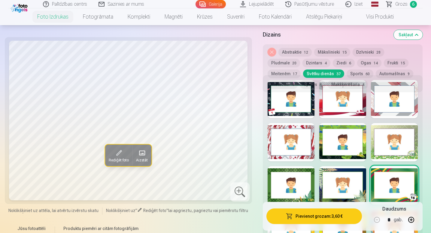
click at [336, 190] on div at bounding box center [342, 186] width 47 height 38
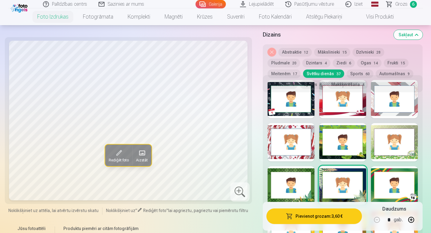
click at [279, 213] on button "Pievienot grozam : 3,60 €" at bounding box center [314, 217] width 96 height 16
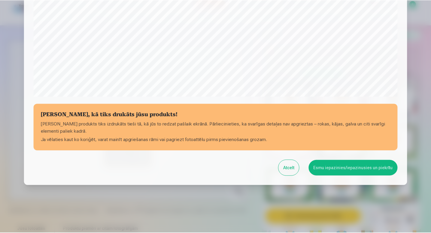
scroll to position [199, 0]
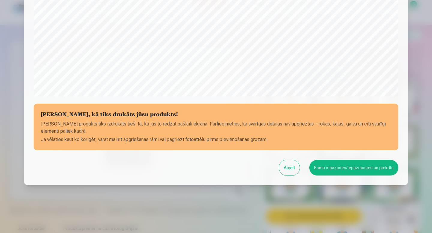
click at [328, 167] on button "Esmu iepazinies/iepazinusies un piekrītu" at bounding box center [353, 168] width 89 height 16
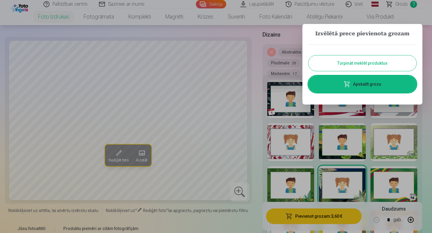
click at [260, 36] on div at bounding box center [216, 116] width 432 height 233
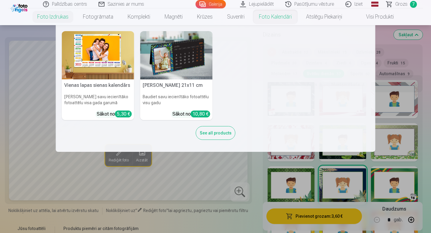
click at [273, 21] on link "Foto kalendāri" at bounding box center [274, 16] width 47 height 17
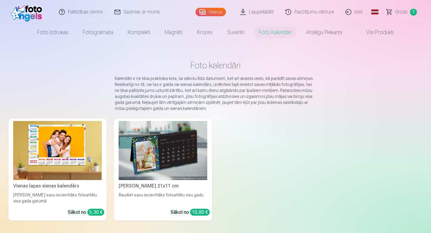
click at [179, 156] on img at bounding box center [163, 150] width 89 height 59
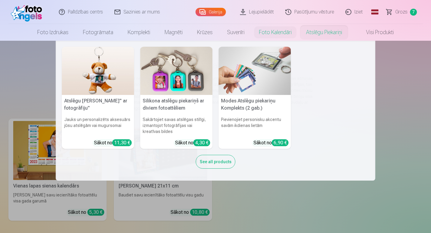
click at [303, 30] on link "Atslēgu piekariņi" at bounding box center [324, 32] width 50 height 17
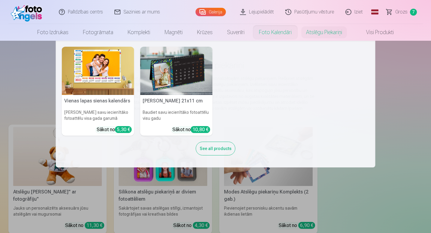
click at [273, 35] on link "Foto kalendāri" at bounding box center [274, 32] width 47 height 17
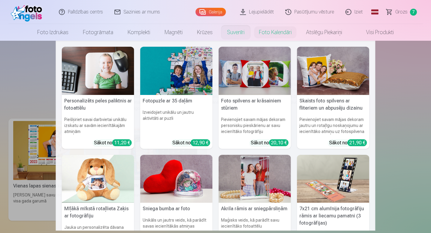
click at [240, 33] on link "Suvenīri" at bounding box center [236, 32] width 32 height 17
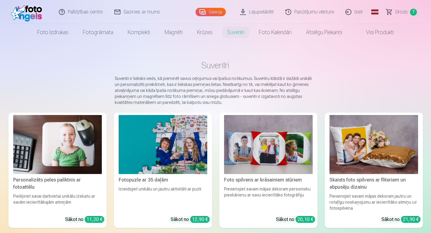
click at [404, 11] on span "Grozs" at bounding box center [401, 11] width 12 height 7
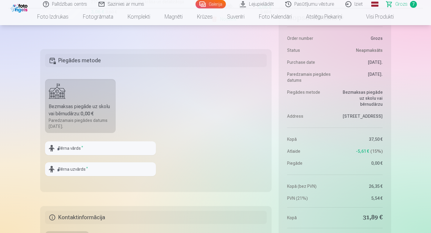
scroll to position [549, 0]
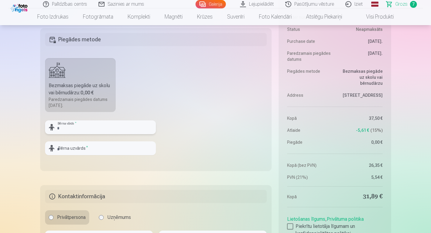
click at [84, 128] on input "text" at bounding box center [100, 128] width 111 height 14
type input "*****"
click at [85, 146] on input "text" at bounding box center [100, 149] width 111 height 14
type input "*****"
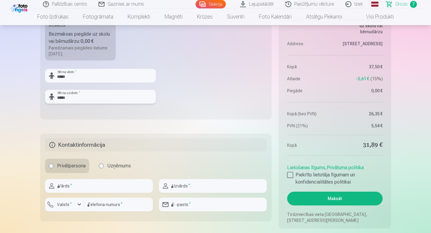
scroll to position [601, 0]
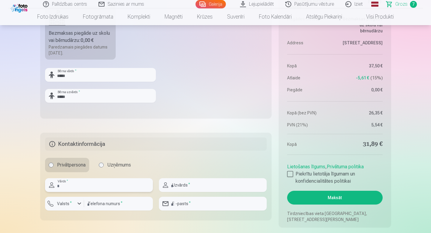
click at [110, 185] on input "text" at bounding box center [99, 186] width 108 height 14
type input "****"
type input "********"
type input "**********"
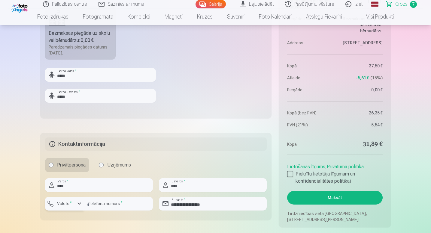
click at [75, 202] on button "Valsts *" at bounding box center [64, 204] width 39 height 14
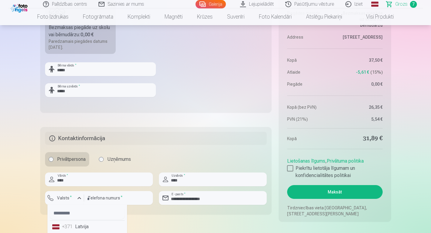
click at [88, 222] on li "+371 Latvija" at bounding box center [87, 227] width 75 height 12
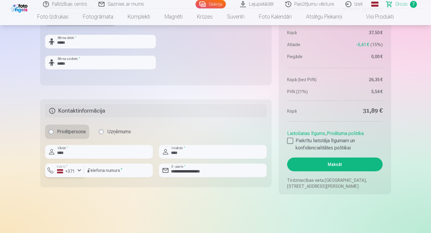
scroll to position [635, 0]
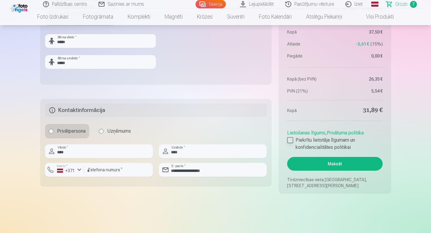
click at [290, 140] on div at bounding box center [290, 140] width 6 height 6
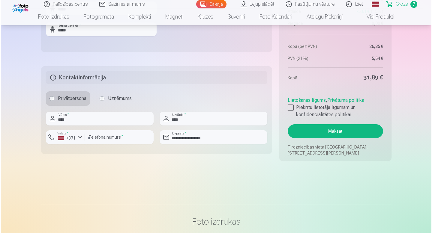
scroll to position [668, 0]
click at [334, 132] on button "Maksāt" at bounding box center [334, 131] width 95 height 14
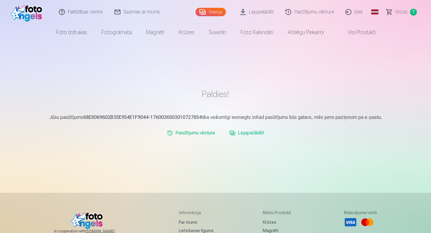
click at [358, 11] on link "Iziet" at bounding box center [354, 12] width 29 height 24
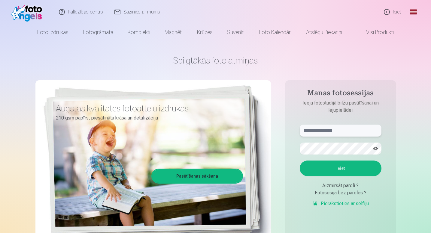
click at [340, 130] on input "text" at bounding box center [341, 131] width 82 height 12
click at [336, 129] on input "text" at bounding box center [341, 131] width 82 height 12
type input "**********"
click at [328, 164] on button "Ieiet" at bounding box center [341, 169] width 82 height 16
